Goal: Task Accomplishment & Management: Use online tool/utility

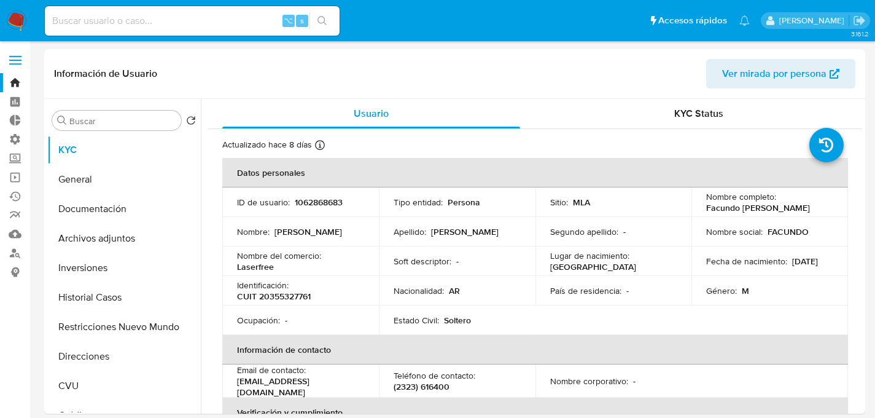
select select "10"
click at [11, 180] on link "Operaciones masivas" at bounding box center [73, 177] width 146 height 19
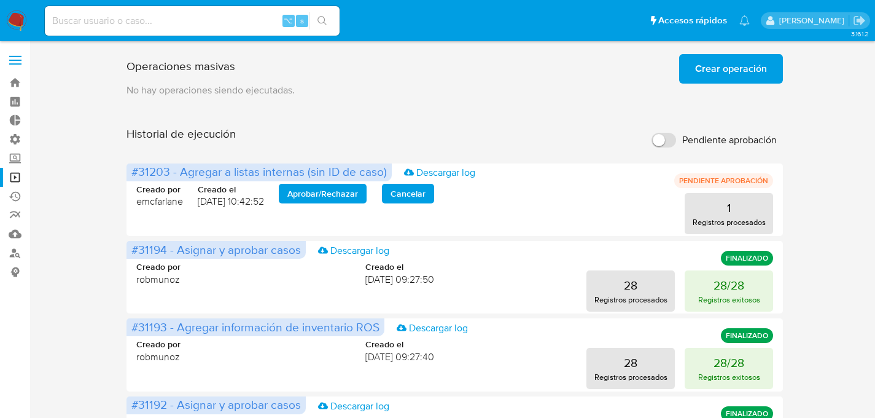
click at [20, 69] on label at bounding box center [15, 60] width 31 height 26
click at [0, 0] on input "checkbox" at bounding box center [0, 0] width 0 height 0
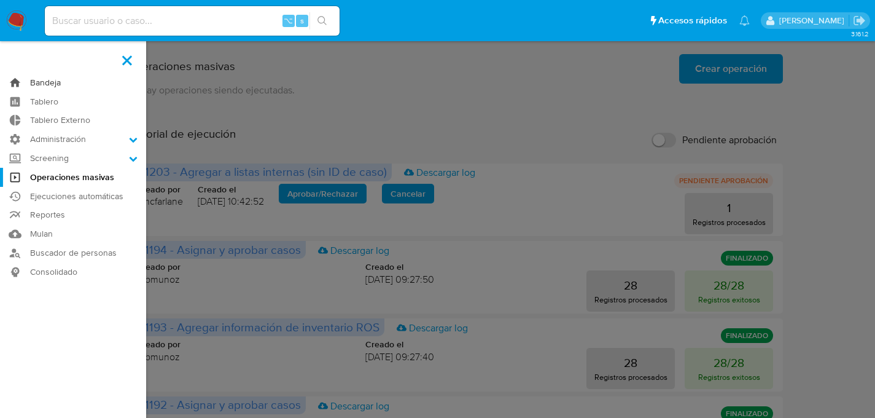
click at [16, 79] on link "Bandeja" at bounding box center [73, 82] width 146 height 19
